Goal: Task Accomplishment & Management: Use online tool/utility

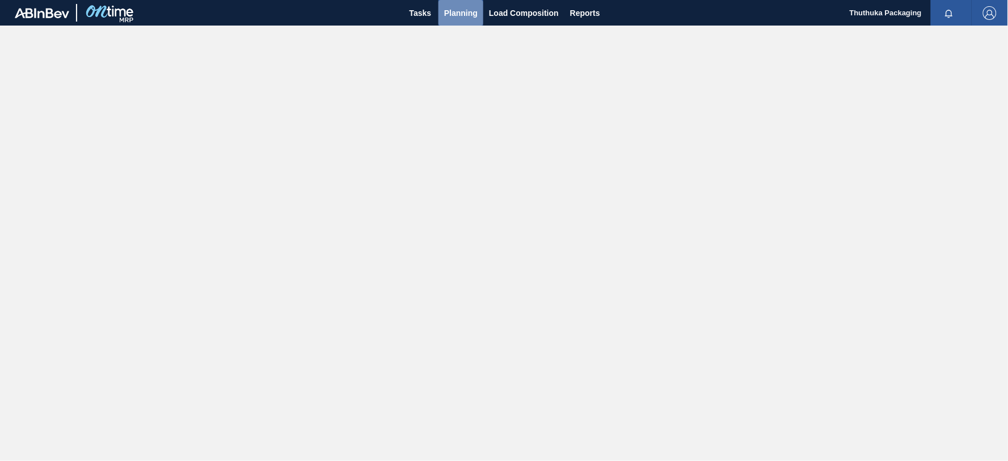
click at [449, 14] on span "Planning" at bounding box center [460, 13] width 33 height 14
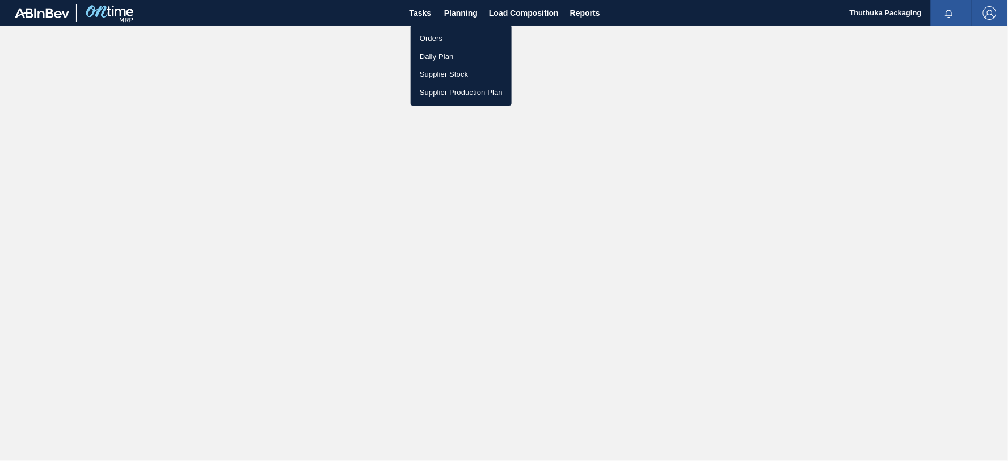
click at [437, 40] on li "Orders" at bounding box center [461, 39] width 101 height 18
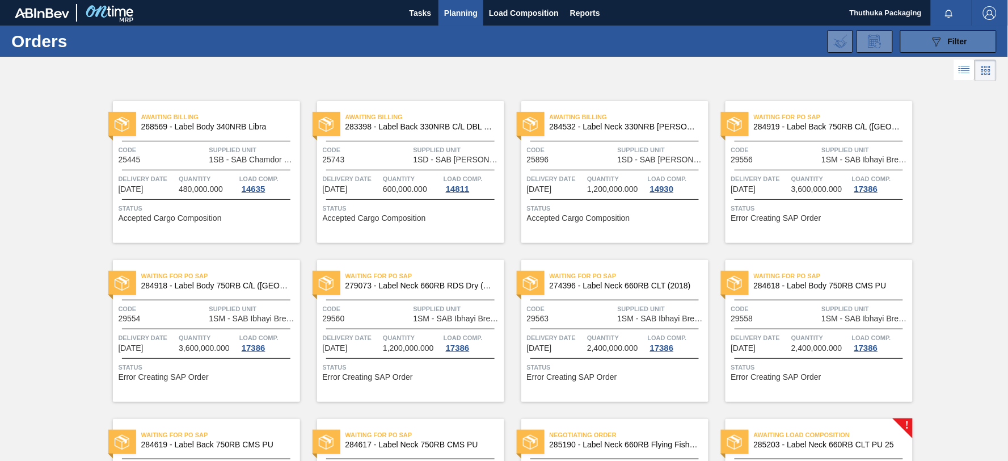
click at [927, 41] on button "089F7B8B-B2A5-4AFE-B5C0-19BA573D28AC Filter" at bounding box center [949, 41] width 96 height 23
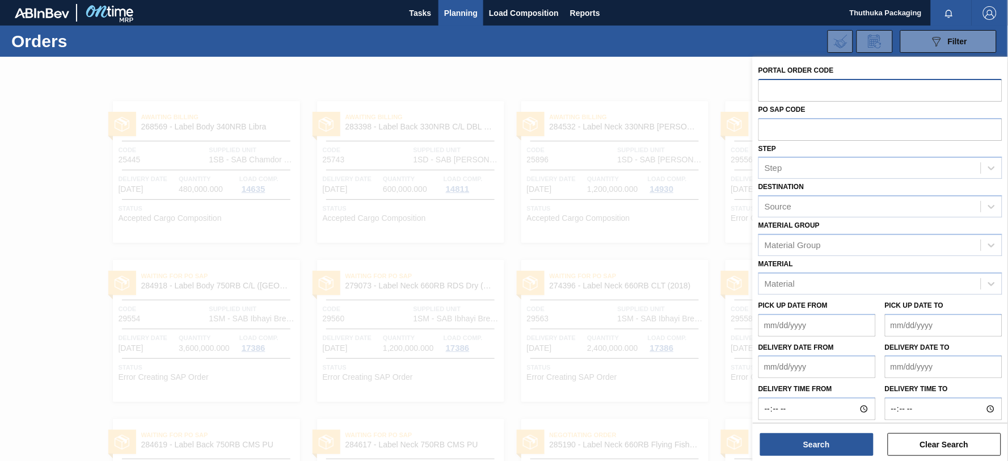
click at [809, 95] on input "text" at bounding box center [881, 90] width 244 height 22
type input "31603"
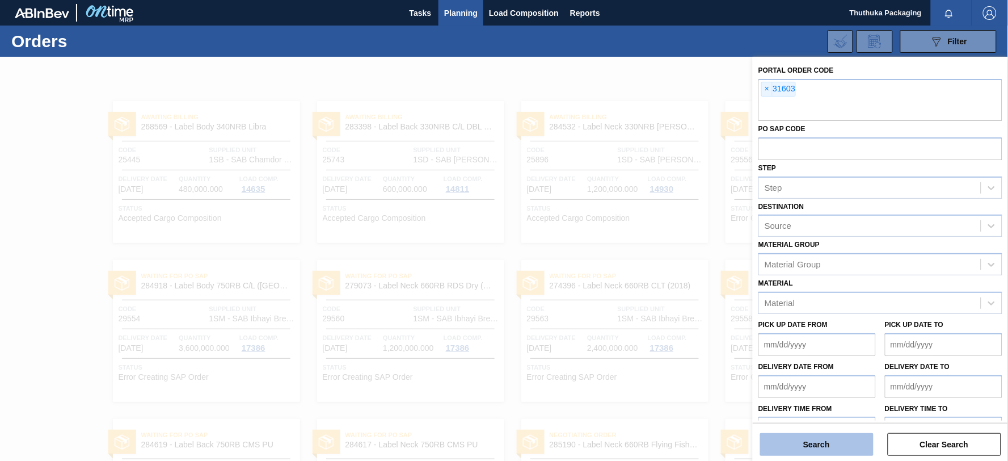
click at [818, 444] on button "Search" at bounding box center [816, 444] width 113 height 23
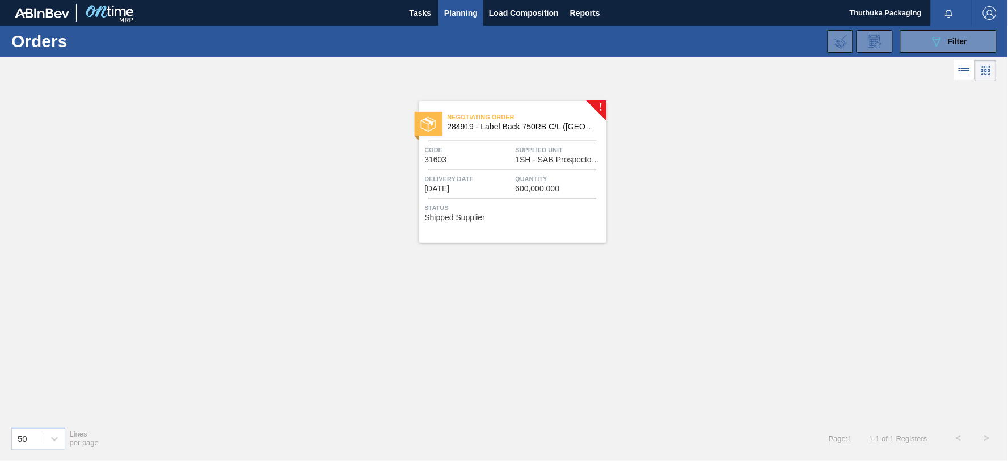
click at [530, 125] on span "284919 - Label Back 750RB C/L ([GEOGRAPHIC_DATA])" at bounding box center [523, 127] width 150 height 9
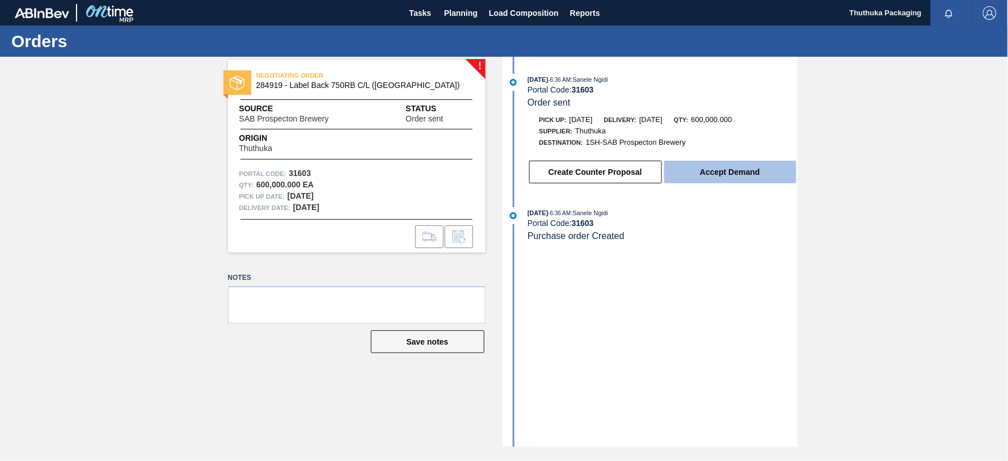
click at [699, 172] on button "Accept Demand" at bounding box center [731, 172] width 132 height 23
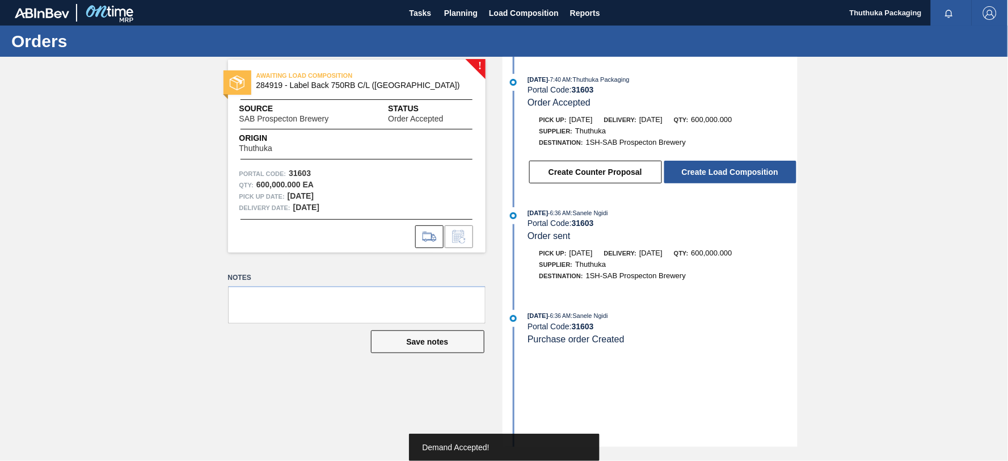
click at [699, 172] on button "Create Load Composition" at bounding box center [731, 172] width 132 height 23
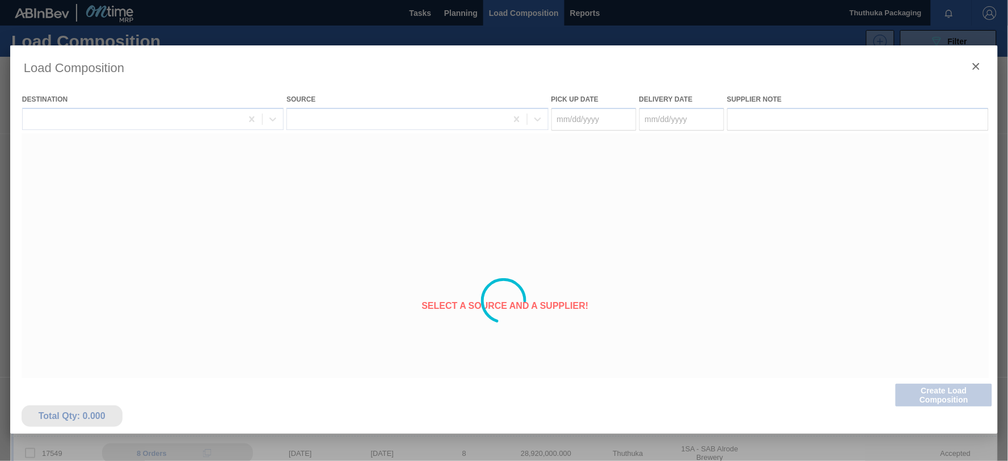
type Date "[DATE]"
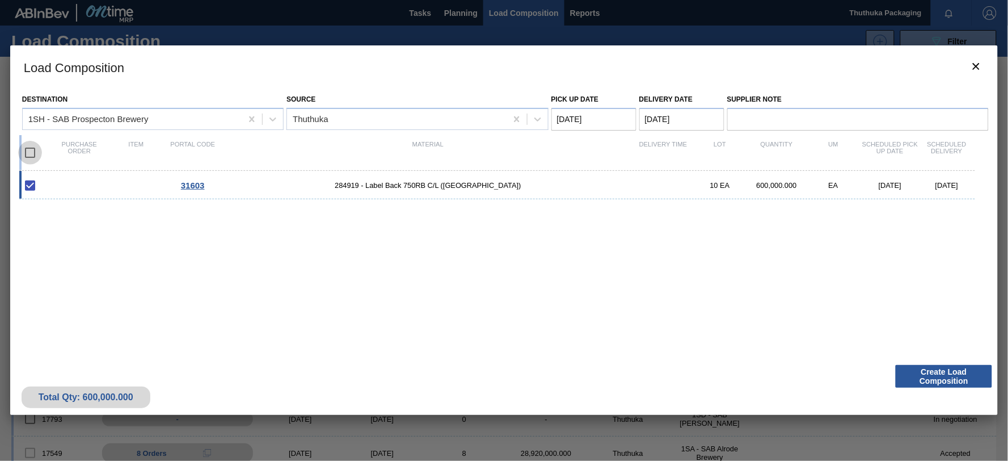
click at [30, 151] on input "checkbox" at bounding box center [30, 153] width 24 height 24
checkbox input "true"
click at [591, 120] on Date "[DATE]" at bounding box center [594, 119] width 85 height 23
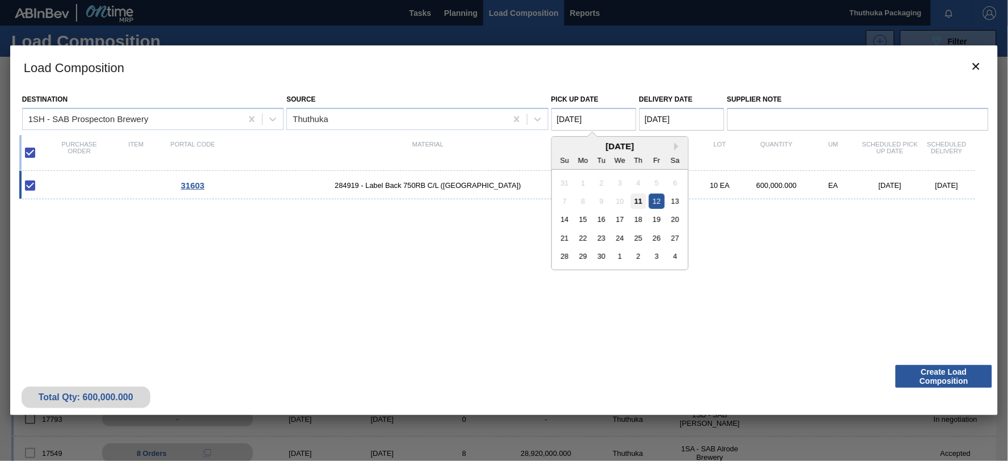
click at [640, 197] on div "11" at bounding box center [638, 201] width 15 height 15
type Date "[DATE]"
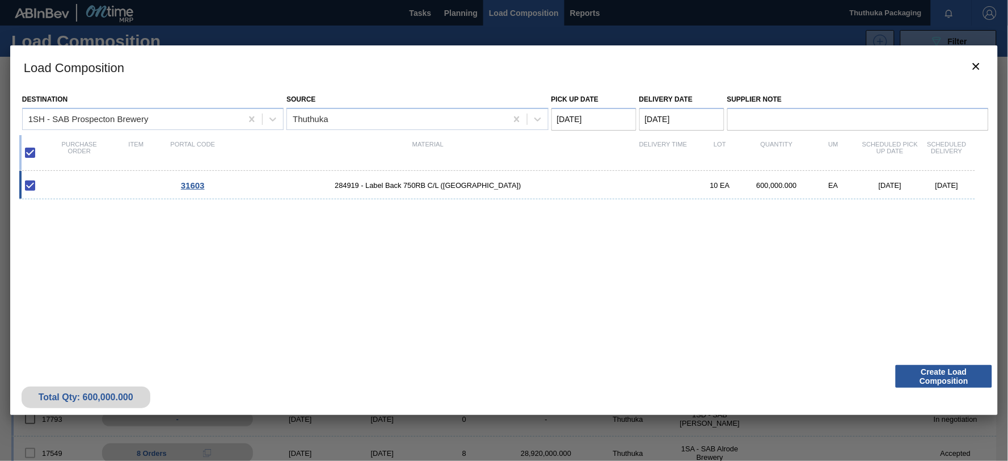
click at [676, 117] on Date "[DATE]" at bounding box center [682, 119] width 85 height 23
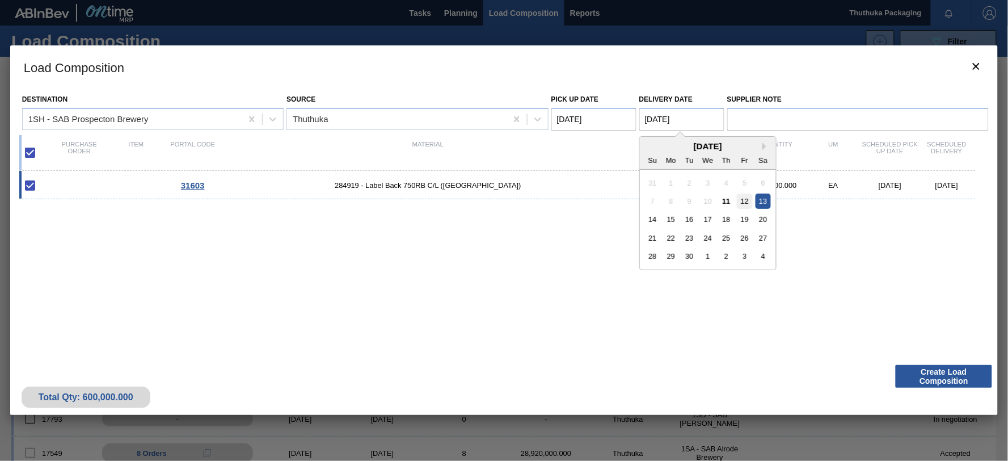
click at [744, 199] on div "12" at bounding box center [744, 201] width 15 height 15
type Date "[DATE]"
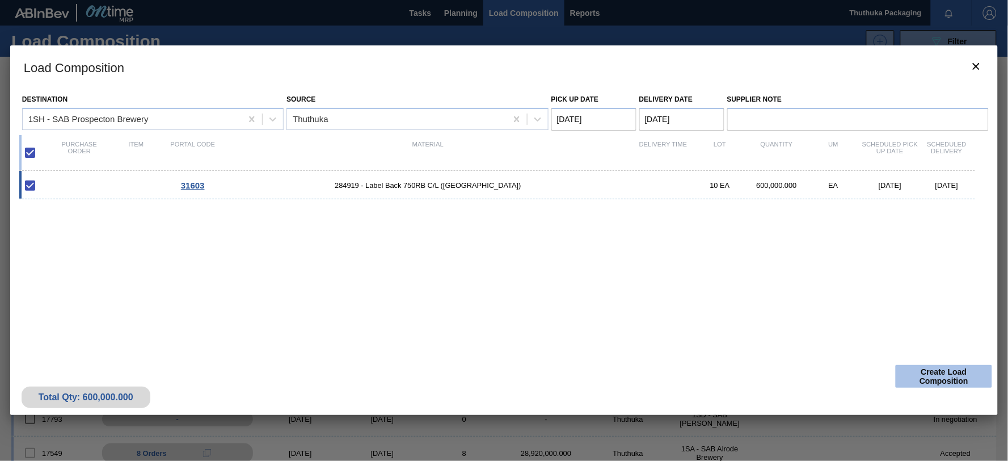
click at [921, 377] on button "Create Load Composition" at bounding box center [944, 376] width 96 height 23
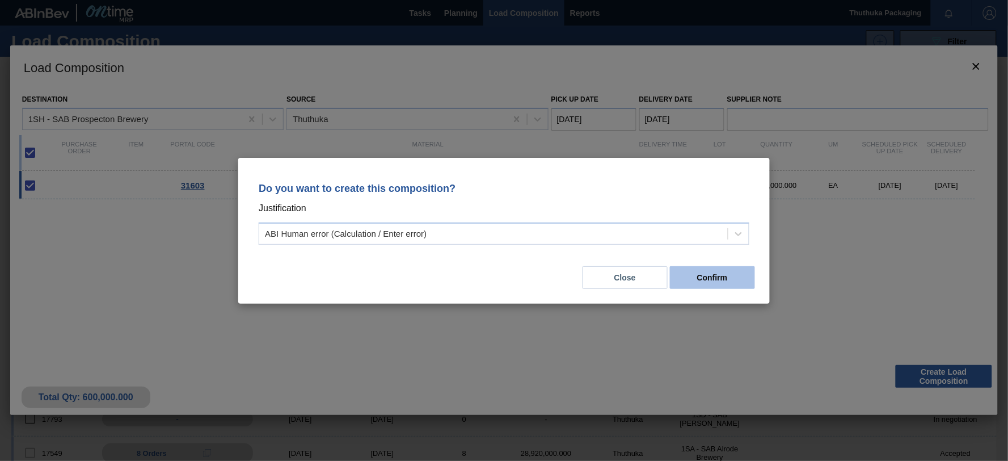
click at [712, 275] on button "Confirm" at bounding box center [712, 277] width 85 height 23
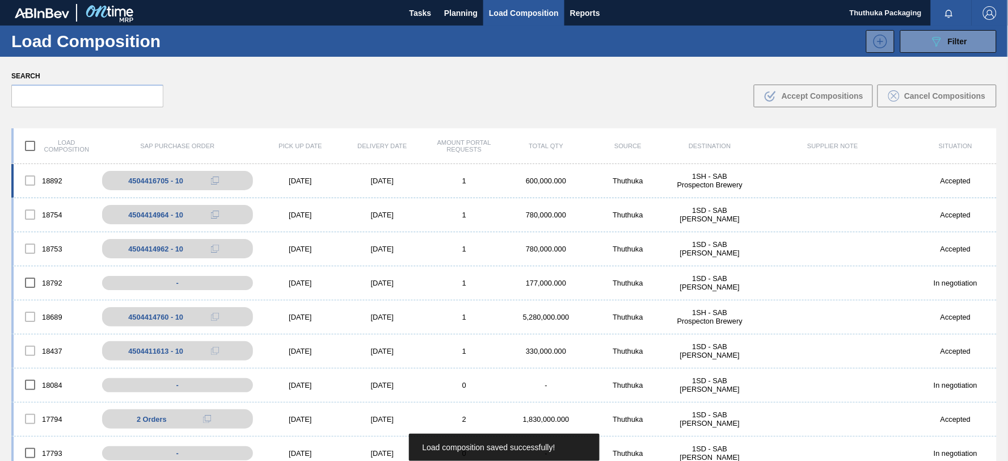
click at [705, 180] on div "1SH - SAB Prospecton Brewery" at bounding box center [710, 180] width 82 height 17
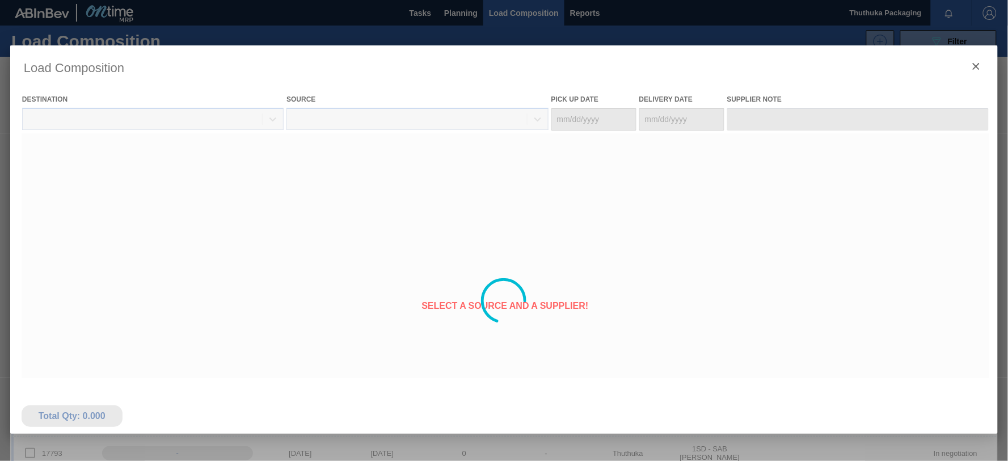
type Date "[DATE]"
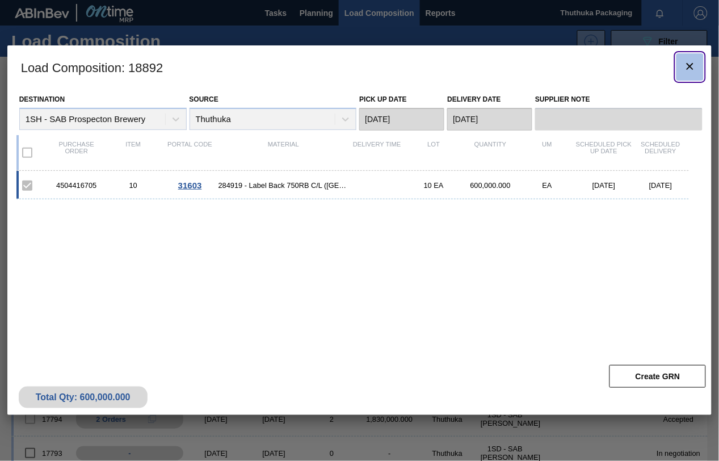
click at [689, 66] on icon "botão de ícone" at bounding box center [690, 67] width 14 height 14
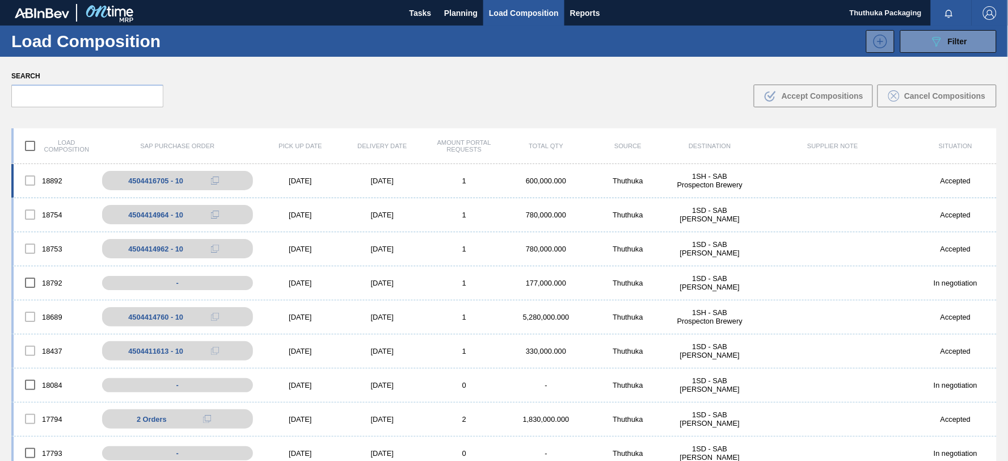
click at [557, 178] on div "600,000.000" at bounding box center [547, 180] width 82 height 9
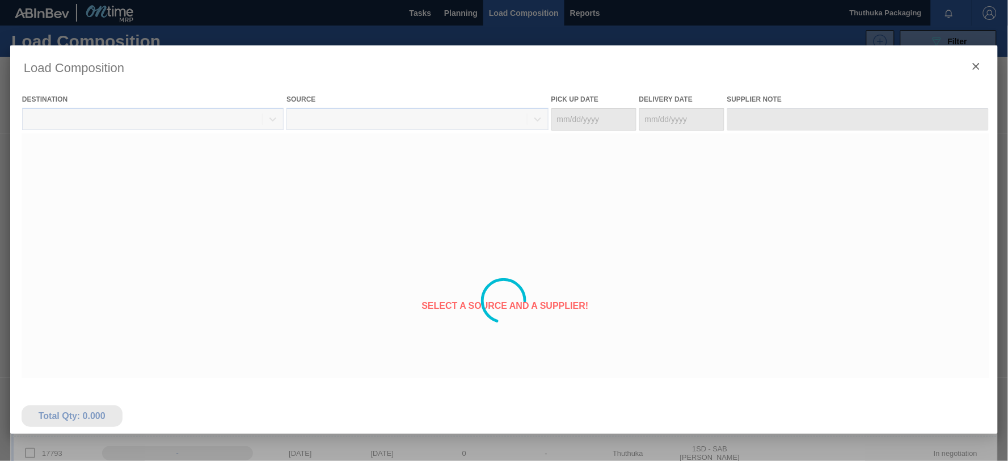
type Date "[DATE]"
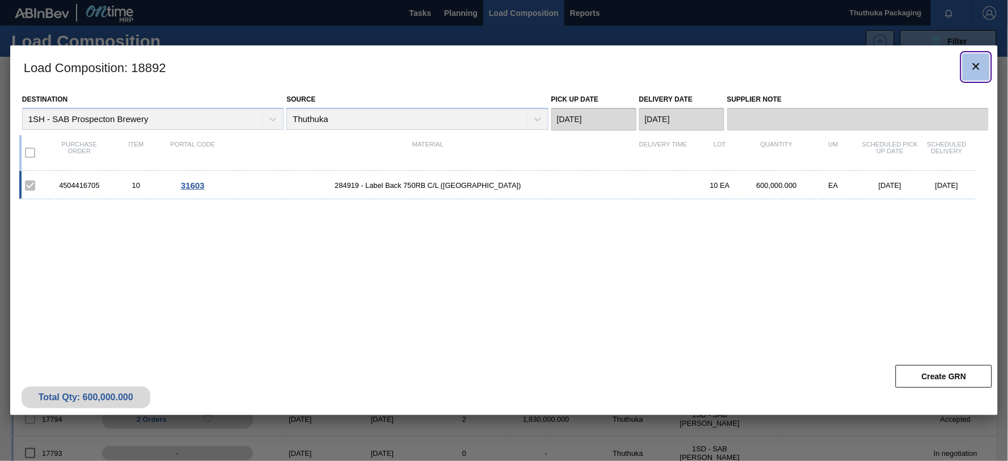
click at [979, 66] on icon "botão de ícone" at bounding box center [977, 67] width 14 height 14
